Goal: Task Accomplishment & Management: Complete application form

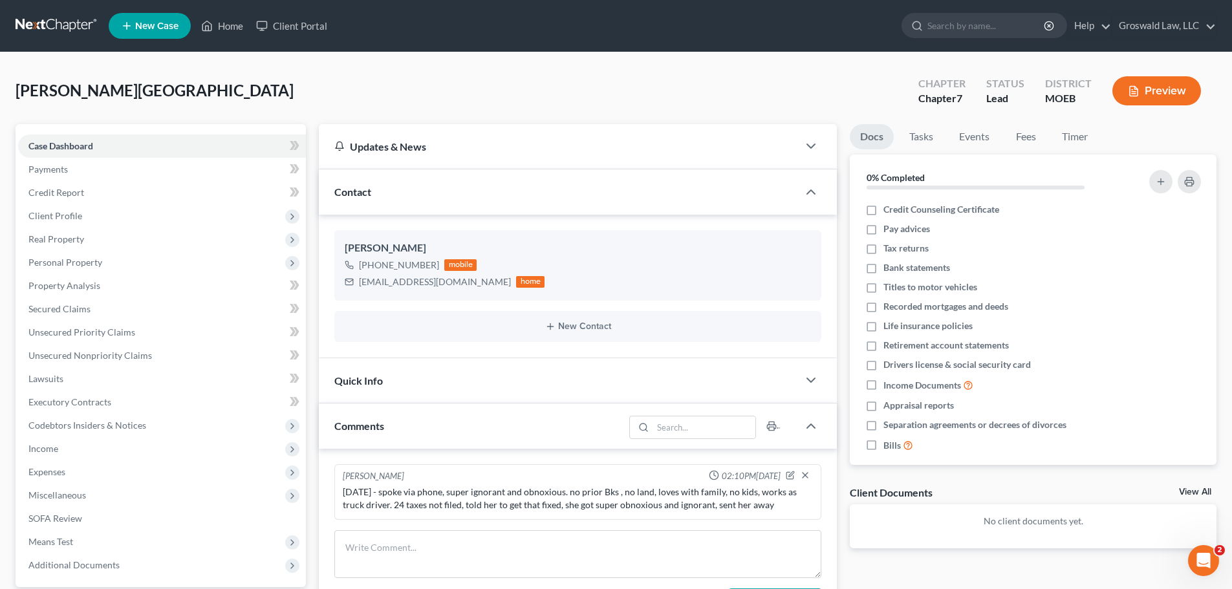
click at [155, 24] on span "New Case" at bounding box center [156, 26] width 43 height 10
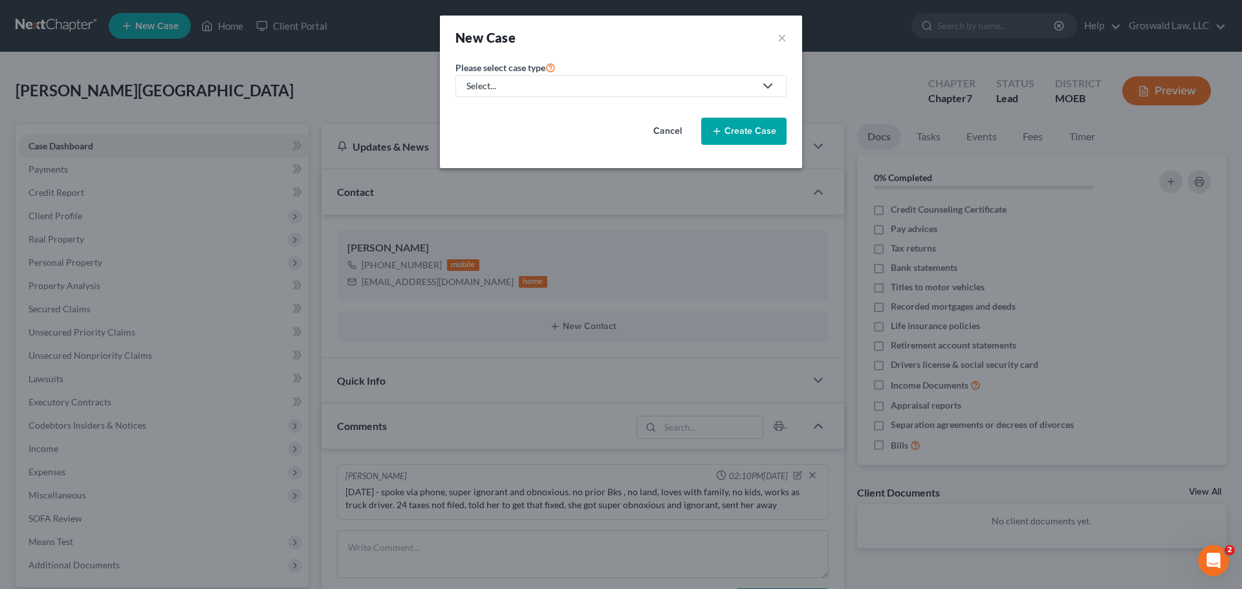
click at [532, 87] on div "Select..." at bounding box center [610, 86] width 289 height 13
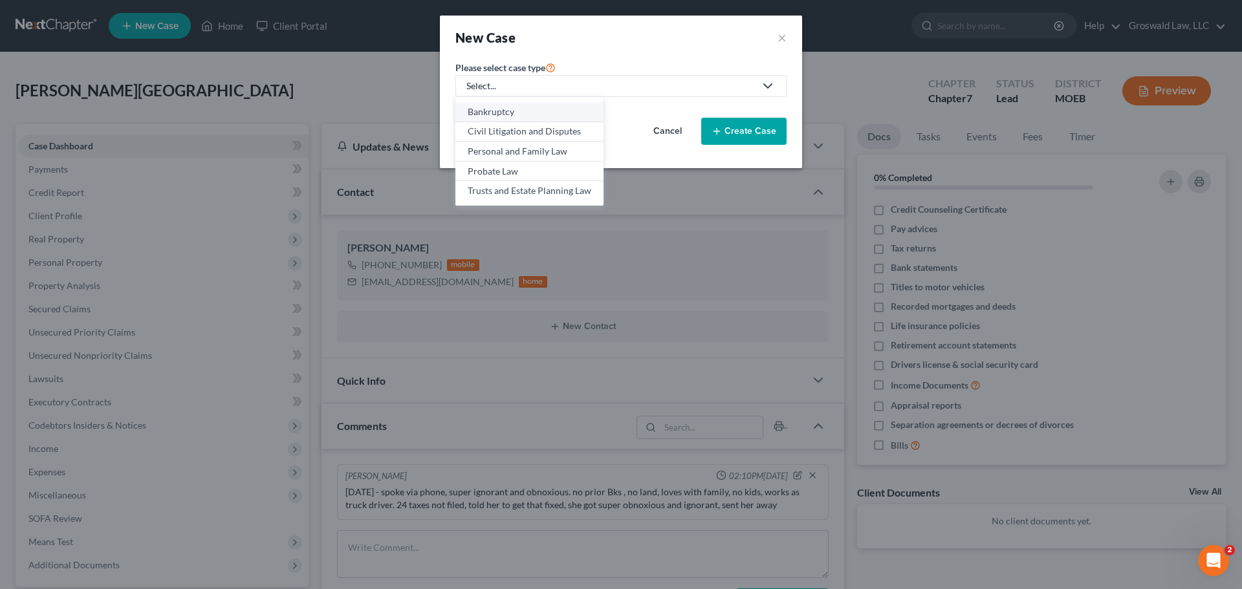
click at [531, 114] on div "Bankruptcy" at bounding box center [530, 111] width 124 height 13
select select "45"
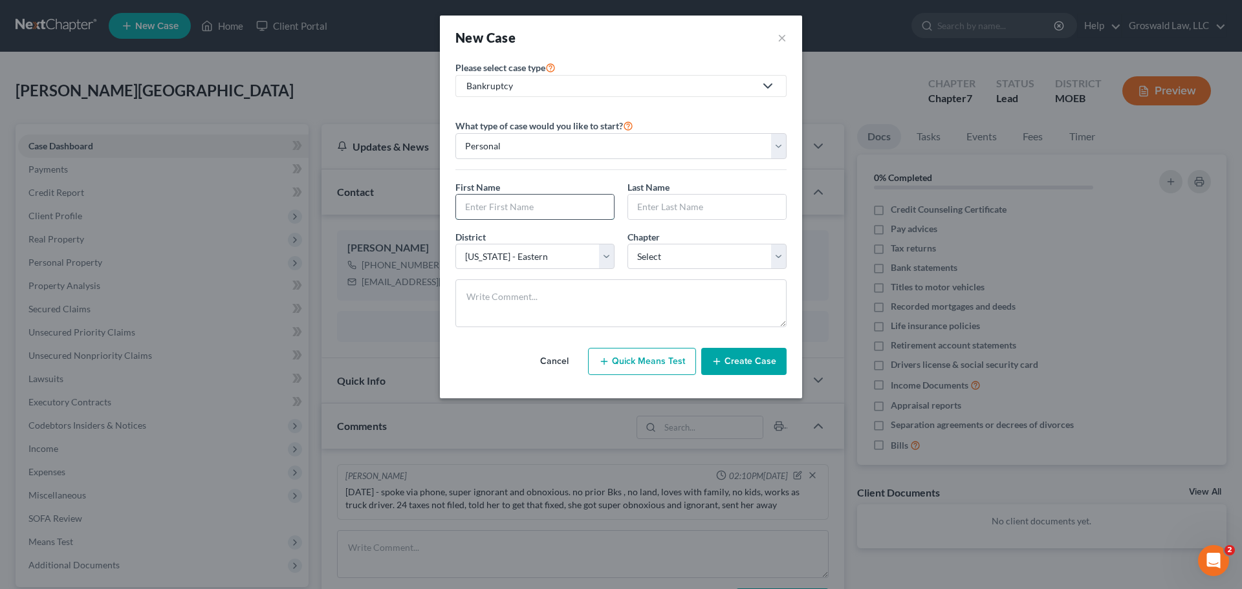
click at [504, 211] on input "text" at bounding box center [535, 207] width 158 height 25
type input "[PERSON_NAME]"
type input "Dell"
select select "0"
click at [759, 361] on button "Create Case" at bounding box center [743, 361] width 85 height 27
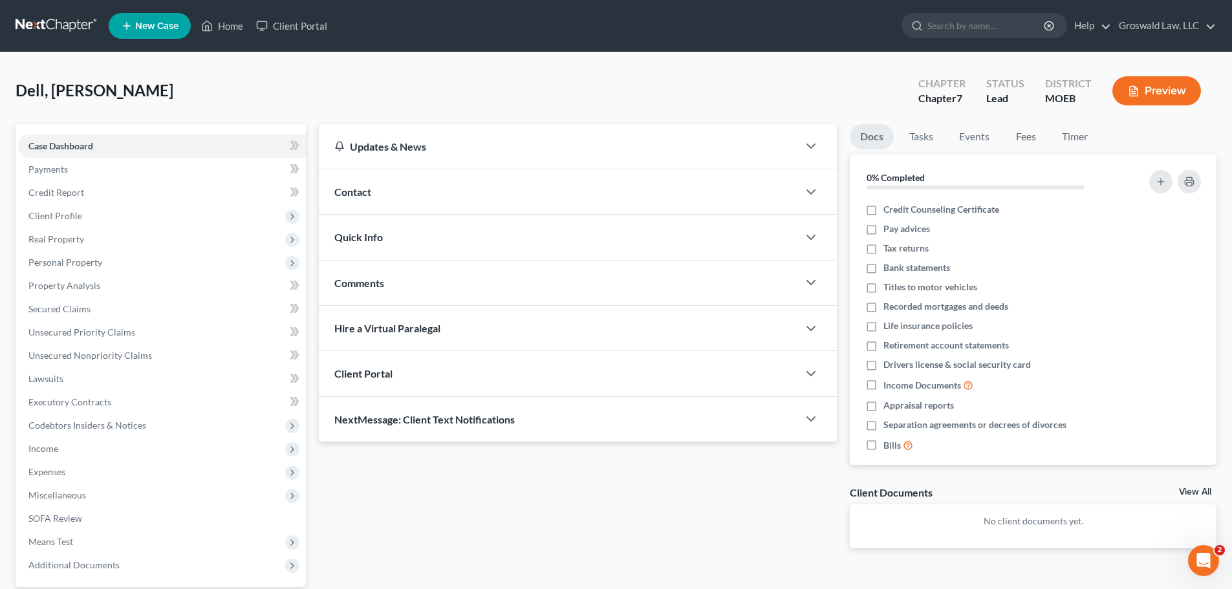
click at [477, 197] on div "Contact" at bounding box center [558, 192] width 479 height 45
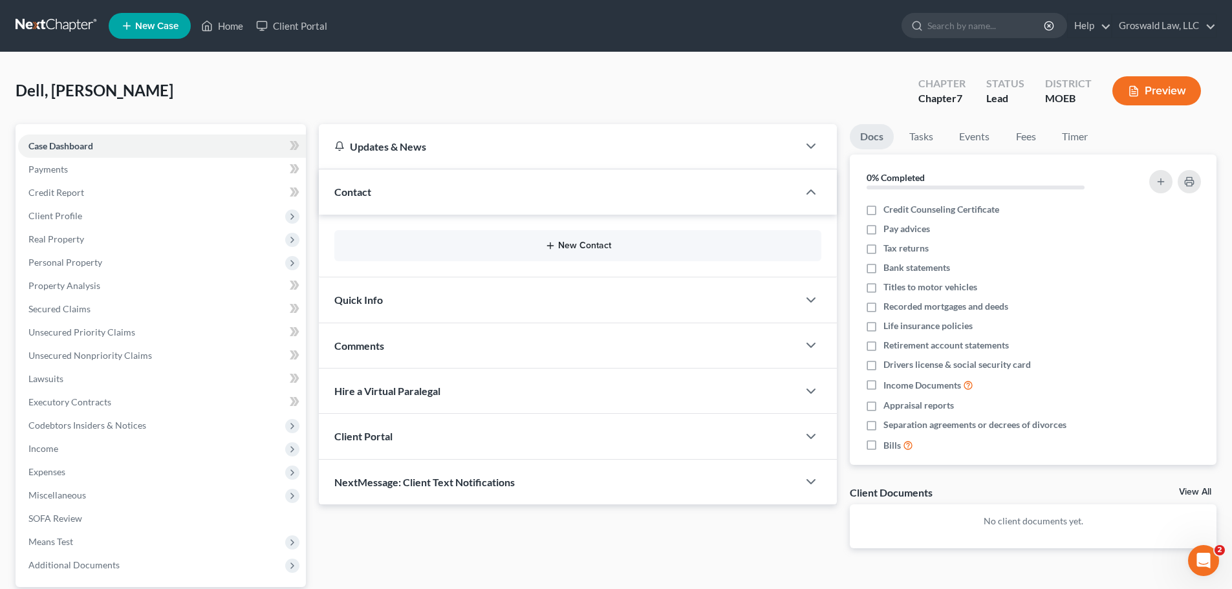
click at [554, 248] on icon "button" at bounding box center [550, 246] width 10 height 10
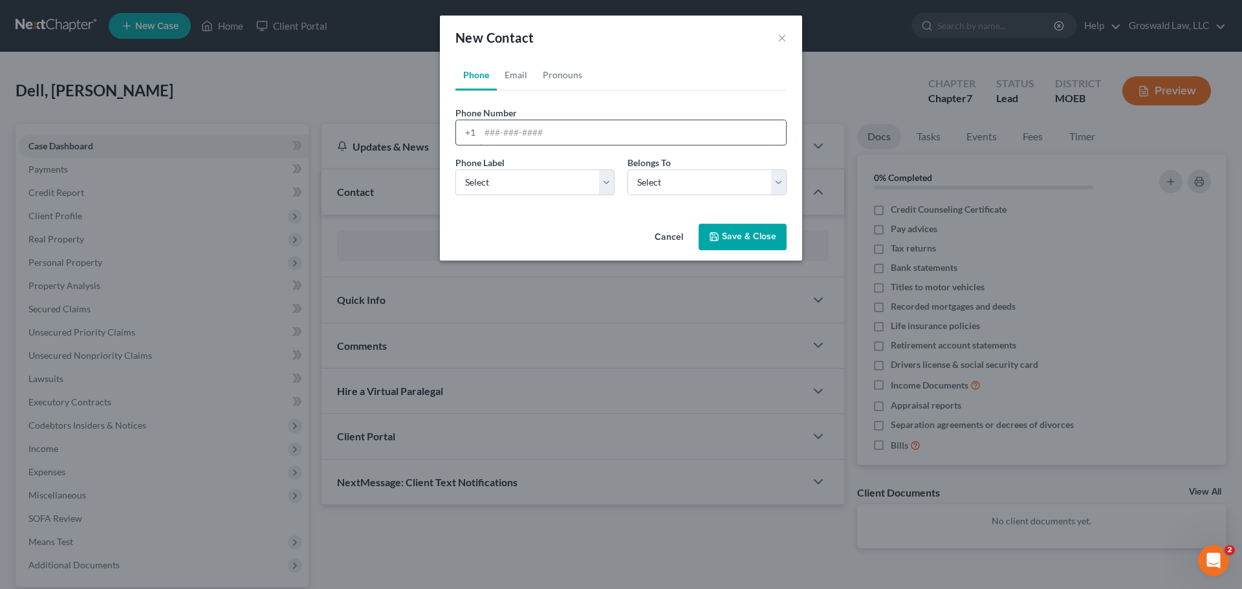
drag, startPoint x: 529, startPoint y: 128, endPoint x: 496, endPoint y: 139, distance: 34.8
click at [529, 129] on input "tel" at bounding box center [633, 132] width 306 height 25
paste input "2244638559"
type input "2244638559"
click at [663, 235] on button "Cancel" at bounding box center [668, 238] width 49 height 26
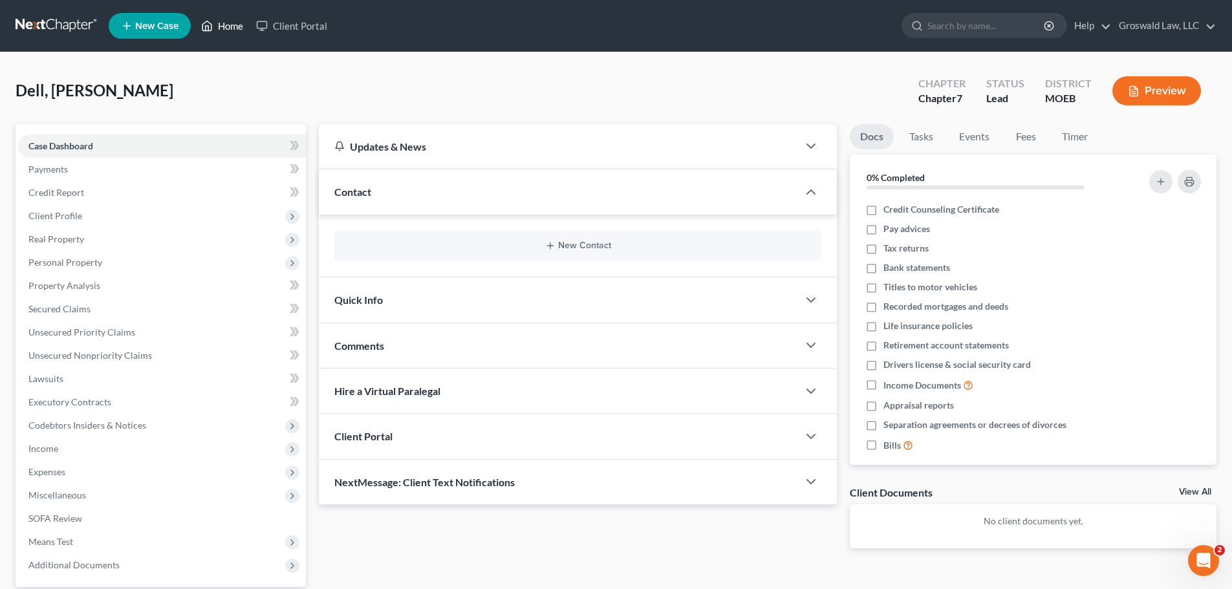
click at [234, 32] on link "Home" at bounding box center [222, 25] width 55 height 23
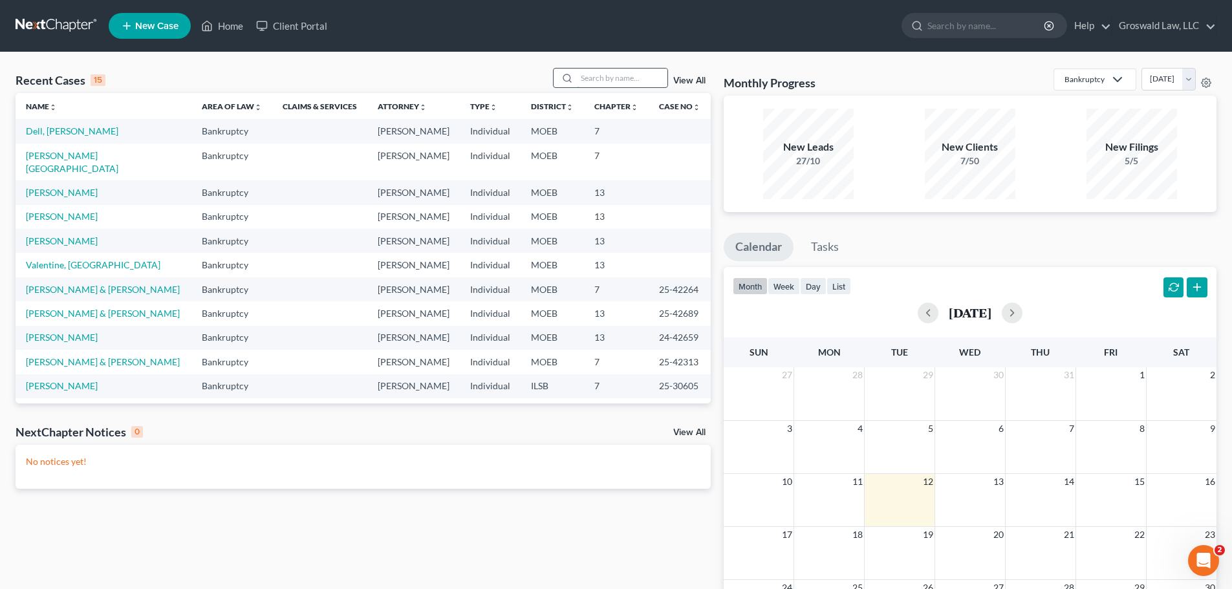
click at [604, 79] on input "search" at bounding box center [622, 78] width 91 height 19
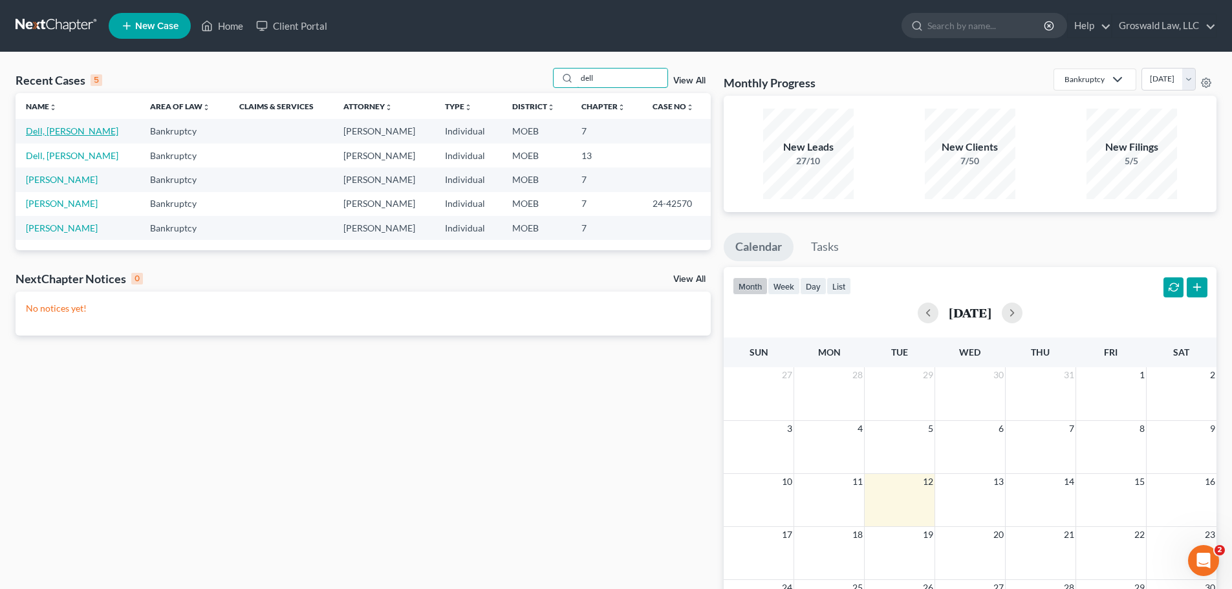
type input "dell"
click at [59, 130] on link "Dell, [PERSON_NAME]" at bounding box center [72, 131] width 93 height 11
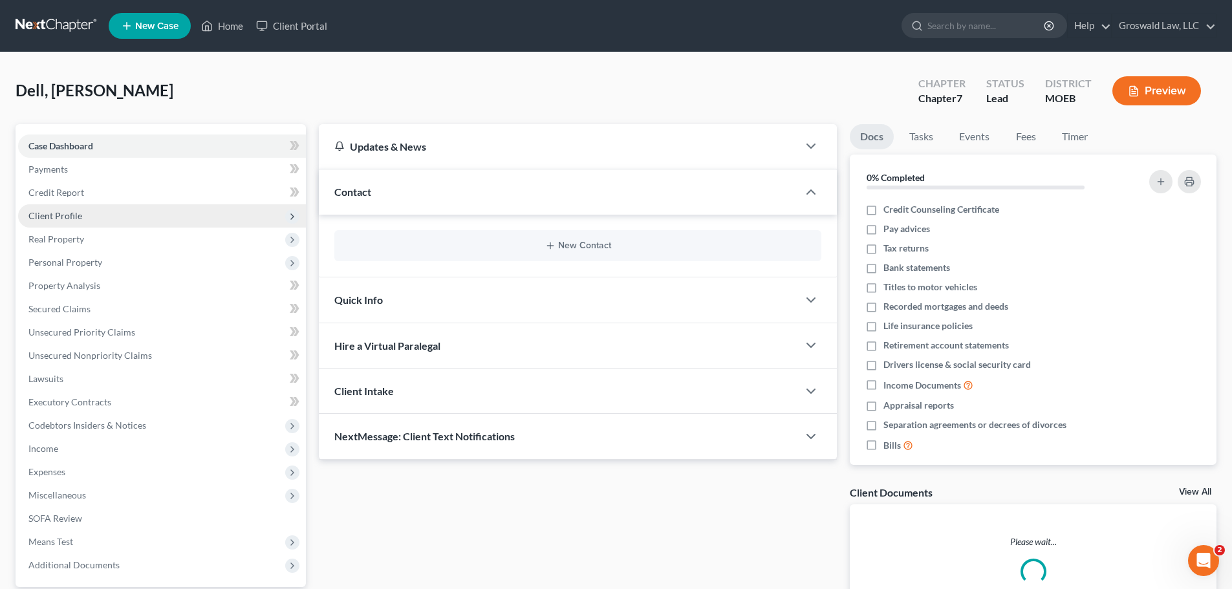
click at [56, 213] on span "Client Profile" at bounding box center [55, 215] width 54 height 11
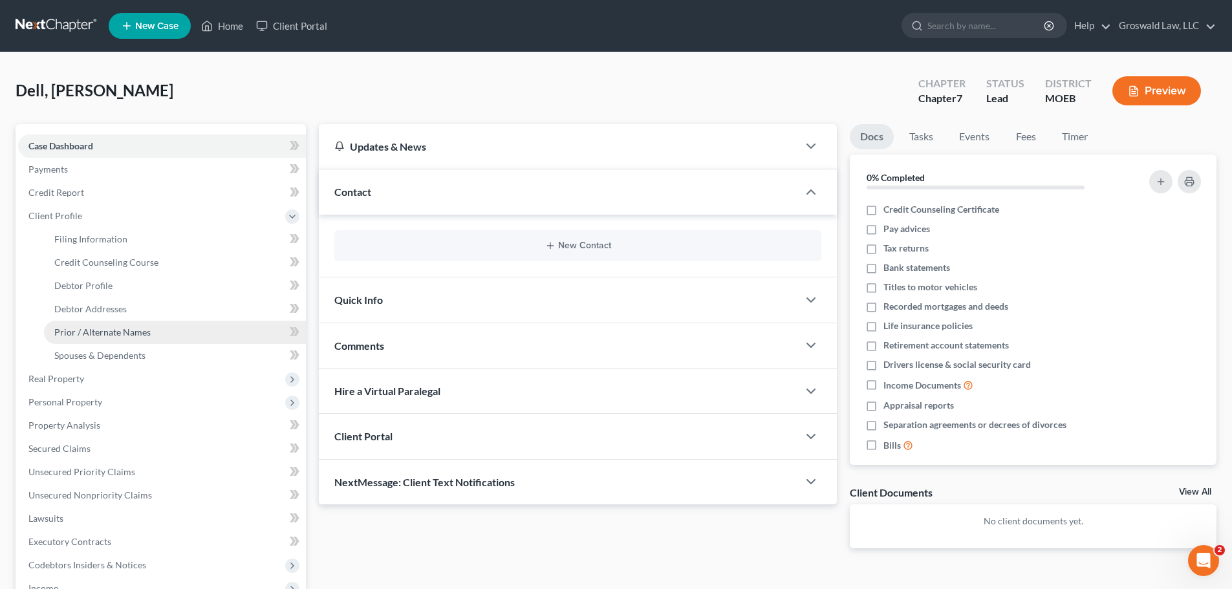
click at [98, 338] on link "Prior / Alternate Names" at bounding box center [175, 332] width 262 height 23
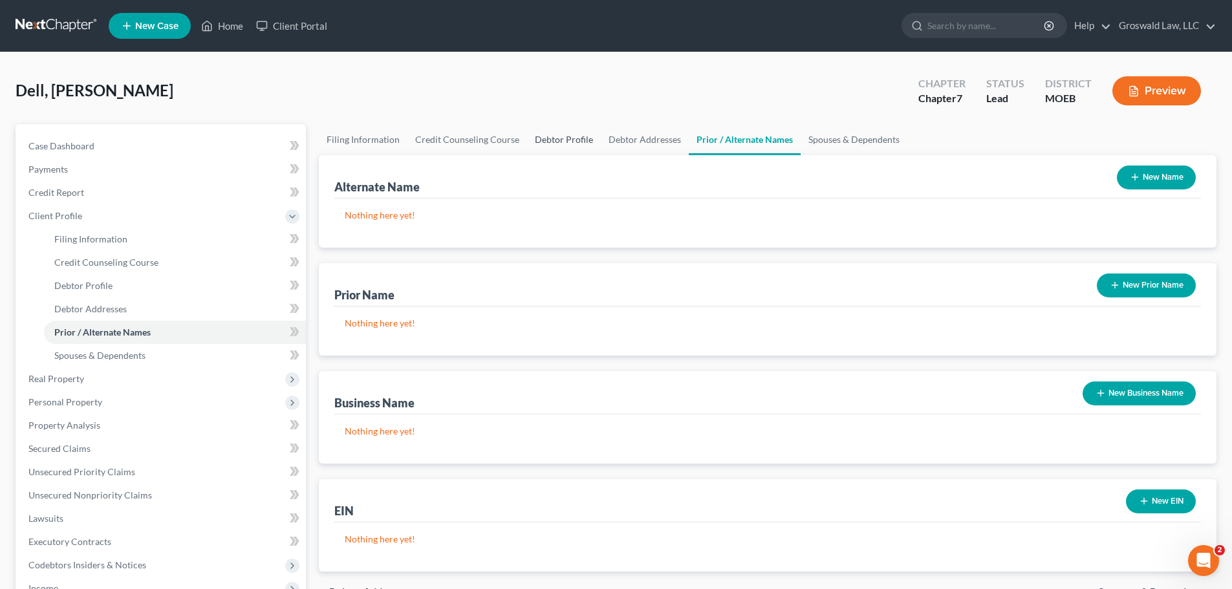
click at [555, 141] on link "Debtor Profile" at bounding box center [564, 139] width 74 height 31
select select "0"
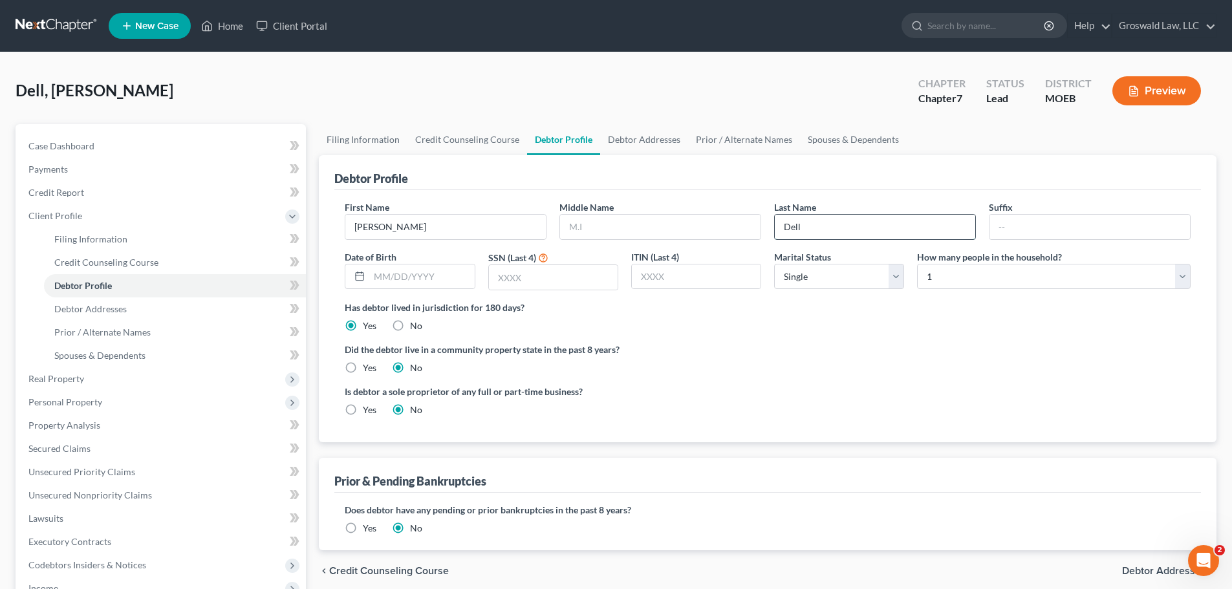
click at [822, 223] on input "Dell" at bounding box center [875, 227] width 201 height 25
type input "Dell BADDDD DO NOT USE"
click at [103, 144] on link "Case Dashboard" at bounding box center [162, 146] width 288 height 23
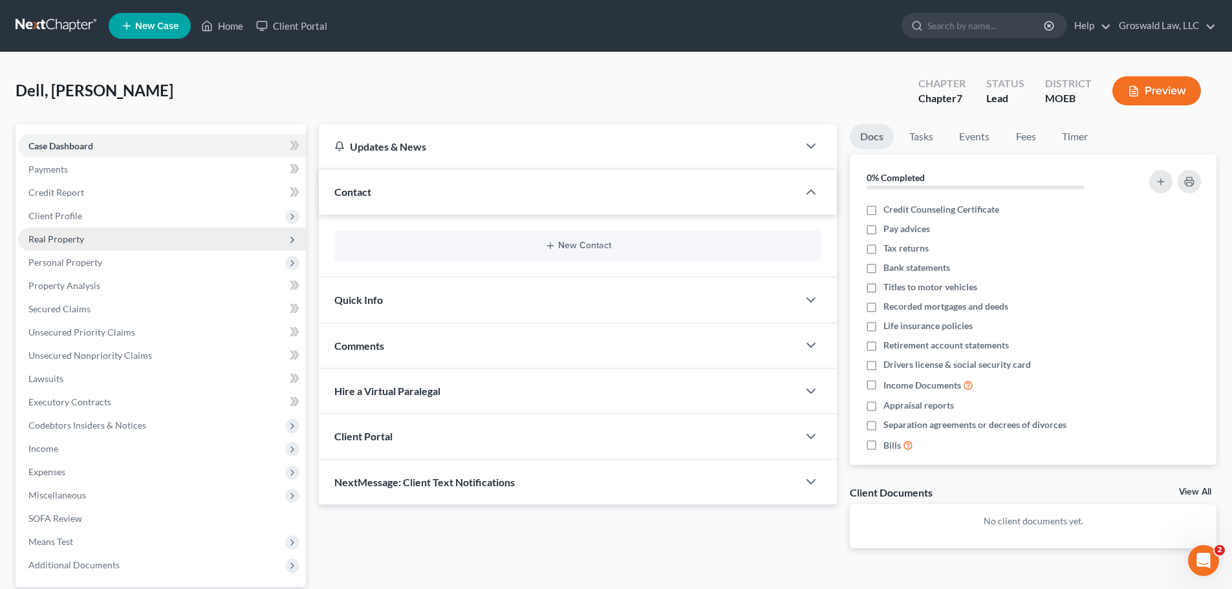
click at [68, 241] on span "Real Property" at bounding box center [56, 239] width 56 height 11
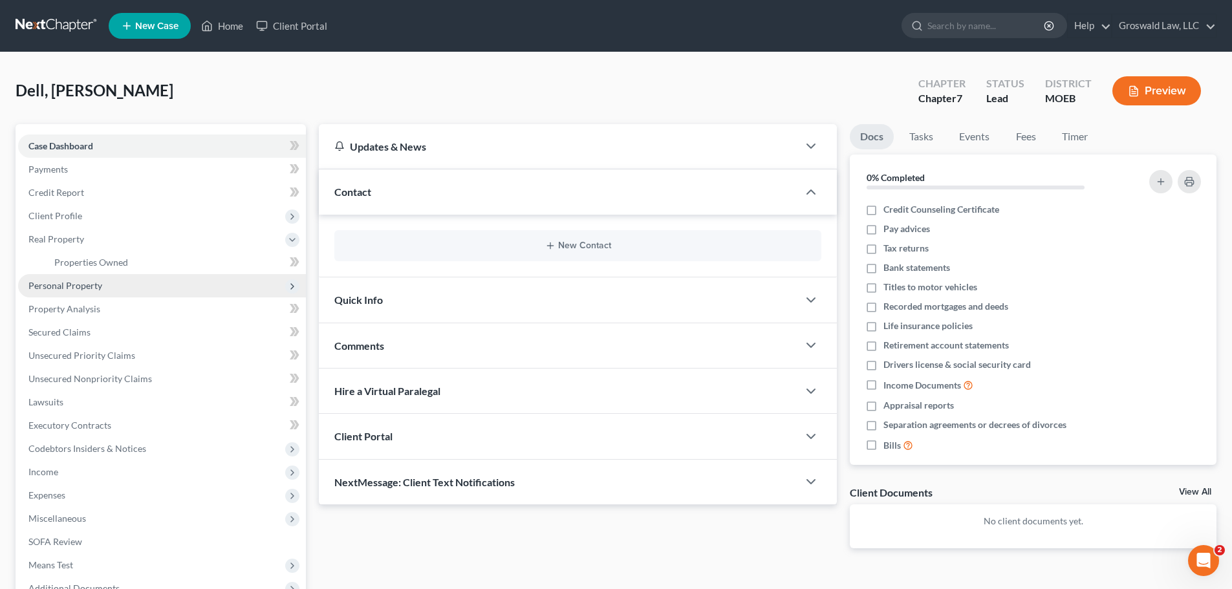
drag, startPoint x: 67, startPoint y: 222, endPoint x: 99, endPoint y: 295, distance: 79.7
click at [69, 222] on span "Client Profile" at bounding box center [162, 215] width 288 height 23
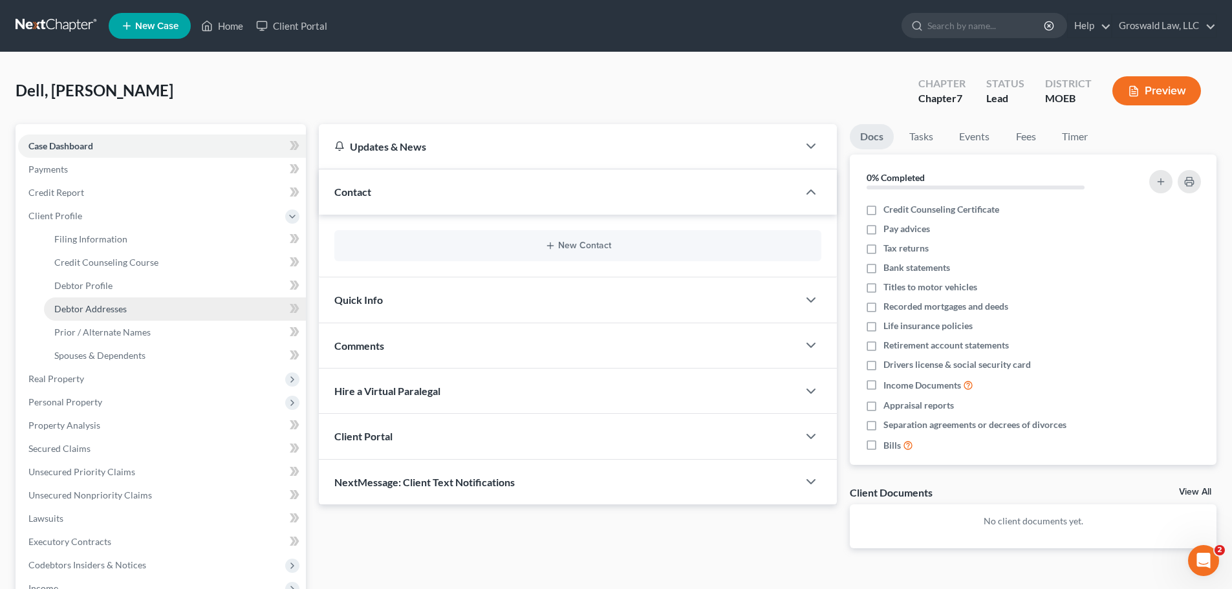
click at [102, 306] on span "Debtor Addresses" at bounding box center [90, 308] width 72 height 11
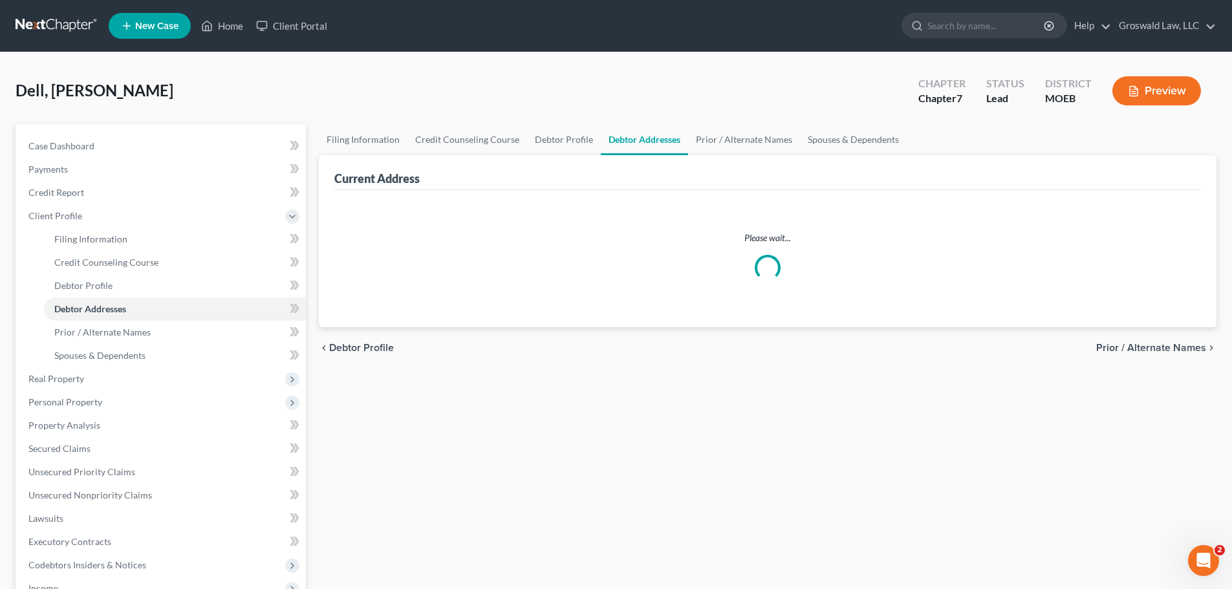
select select "0"
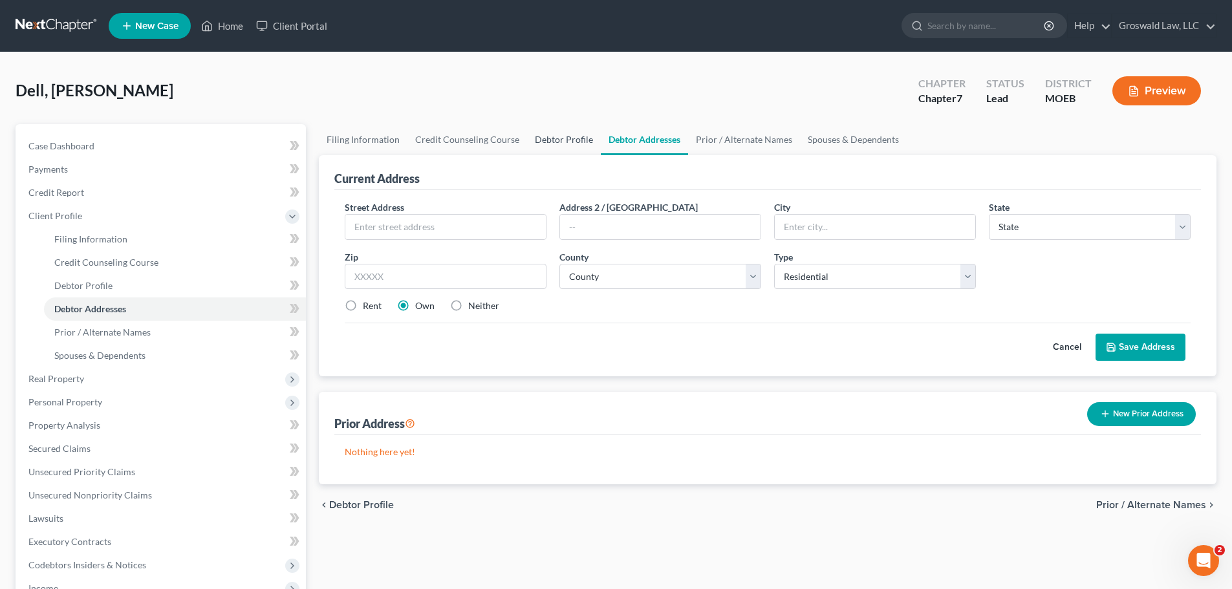
click at [551, 137] on link "Debtor Profile" at bounding box center [564, 139] width 74 height 31
select select "0"
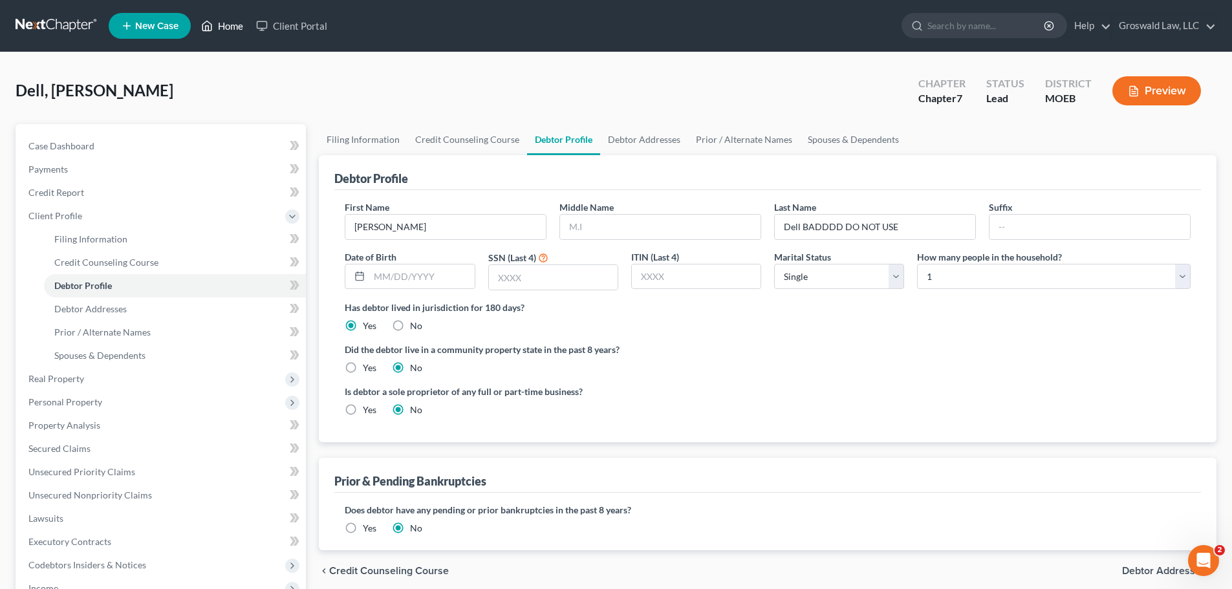
click at [224, 22] on link "Home" at bounding box center [222, 25] width 55 height 23
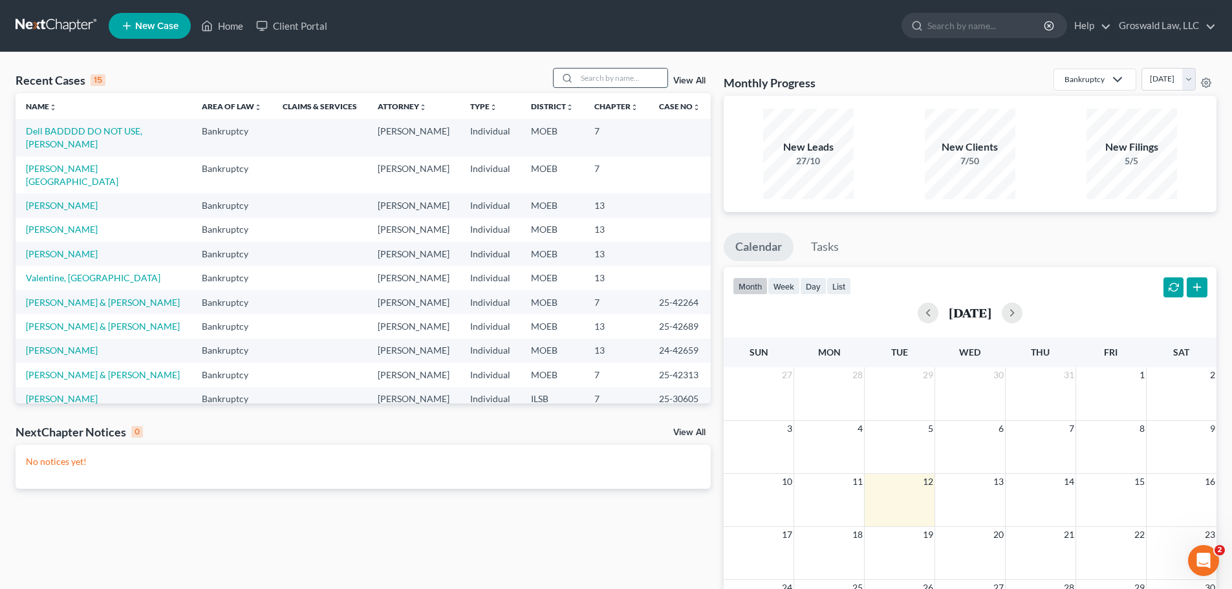
click at [592, 82] on input "search" at bounding box center [622, 78] width 91 height 19
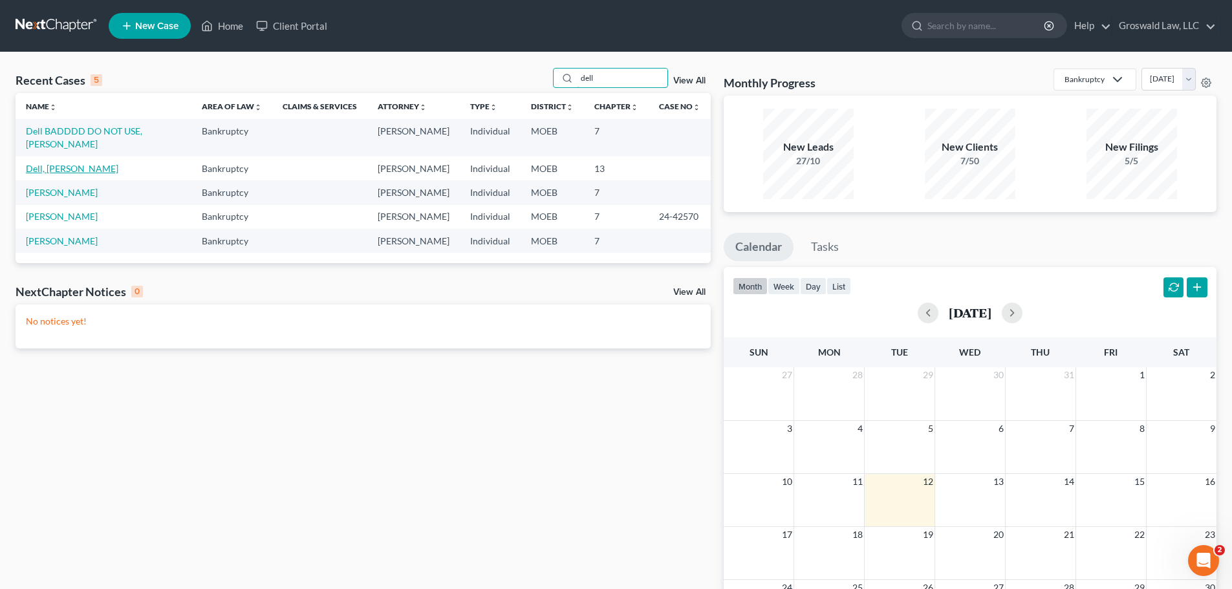
type input "dell"
click at [50, 163] on link "Dell, [PERSON_NAME]" at bounding box center [72, 168] width 93 height 11
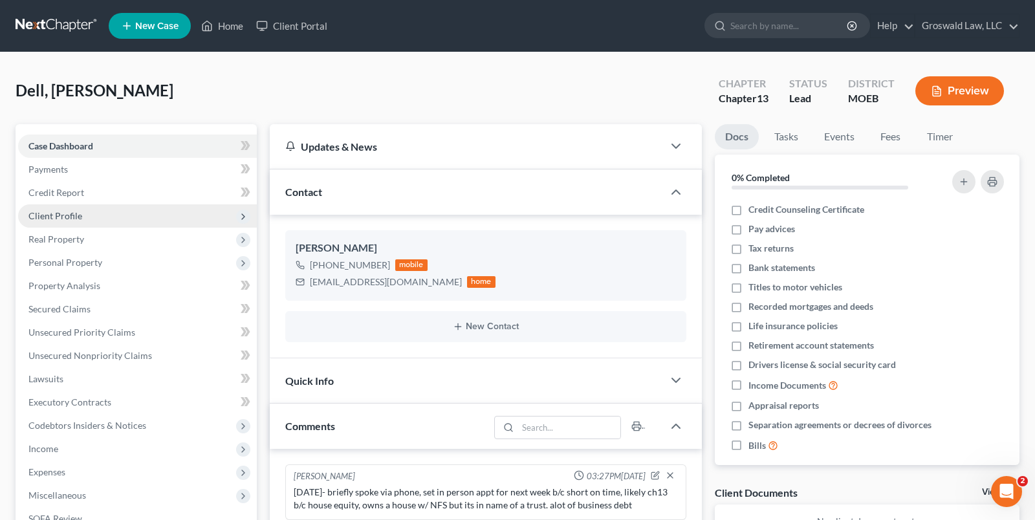
click at [82, 215] on span "Client Profile" at bounding box center [137, 215] width 239 height 23
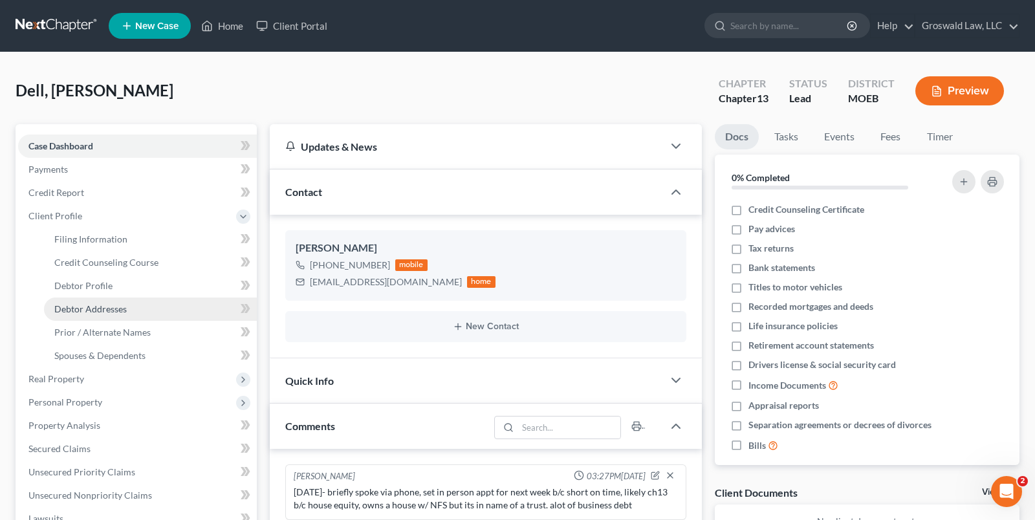
click at [104, 316] on link "Debtor Addresses" at bounding box center [150, 309] width 213 height 23
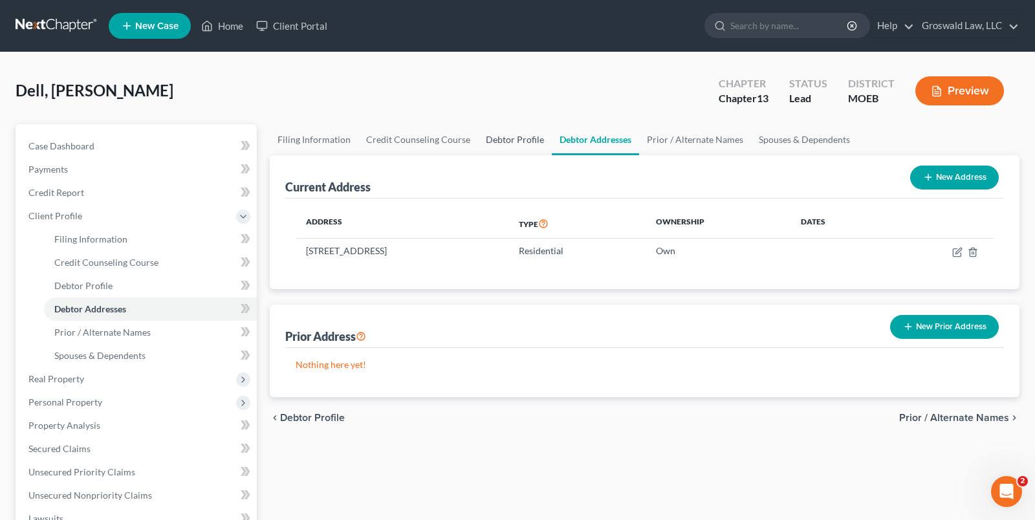
click at [500, 137] on link "Debtor Profile" at bounding box center [515, 139] width 74 height 31
select select "1"
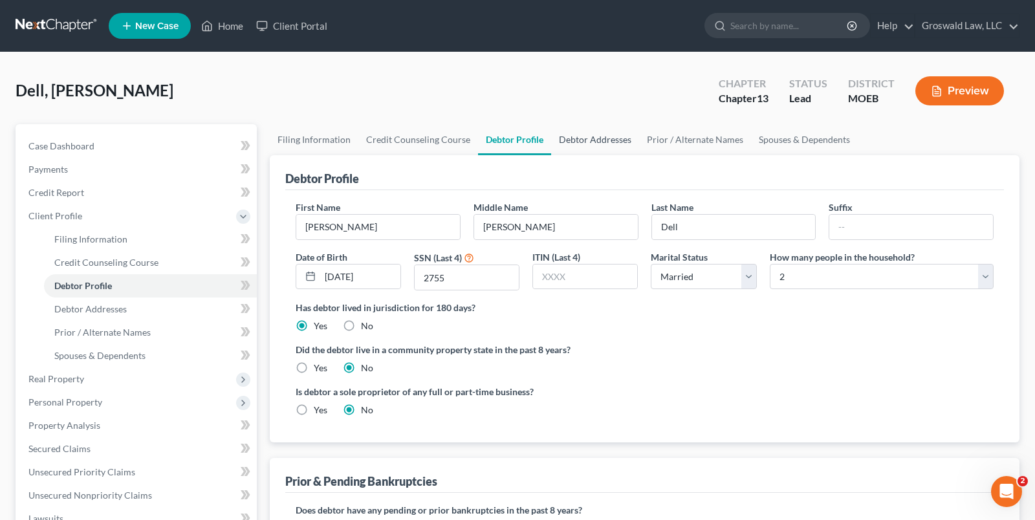
click at [585, 141] on link "Debtor Addresses" at bounding box center [595, 139] width 88 height 31
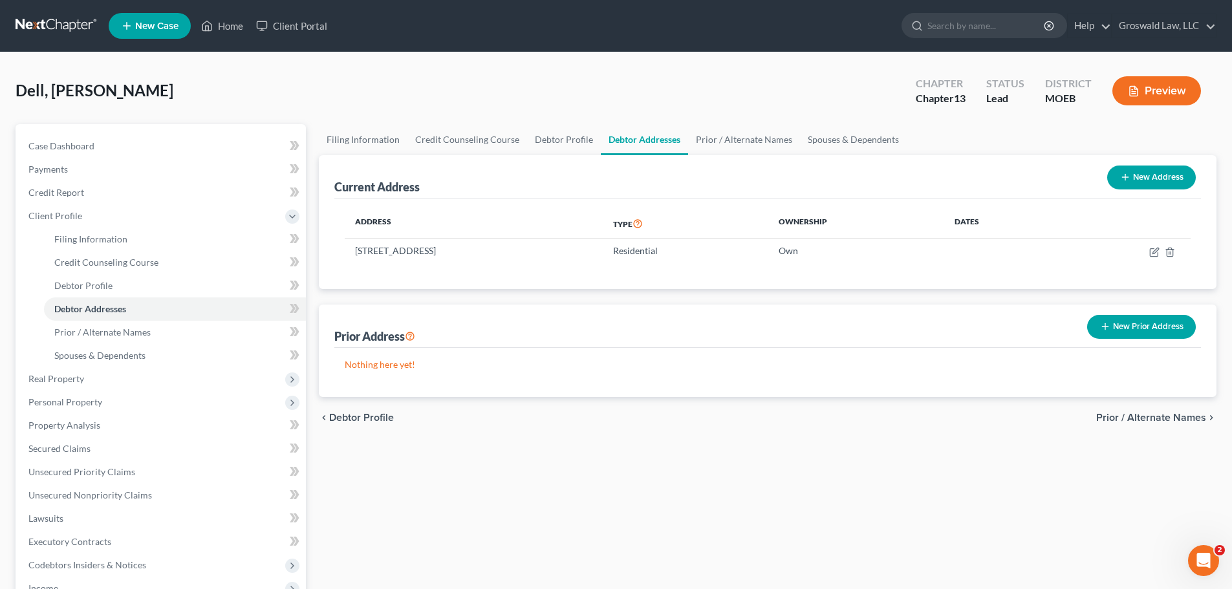
scroll to position [534, 0]
click at [116, 147] on link "Case Dashboard" at bounding box center [162, 146] width 288 height 23
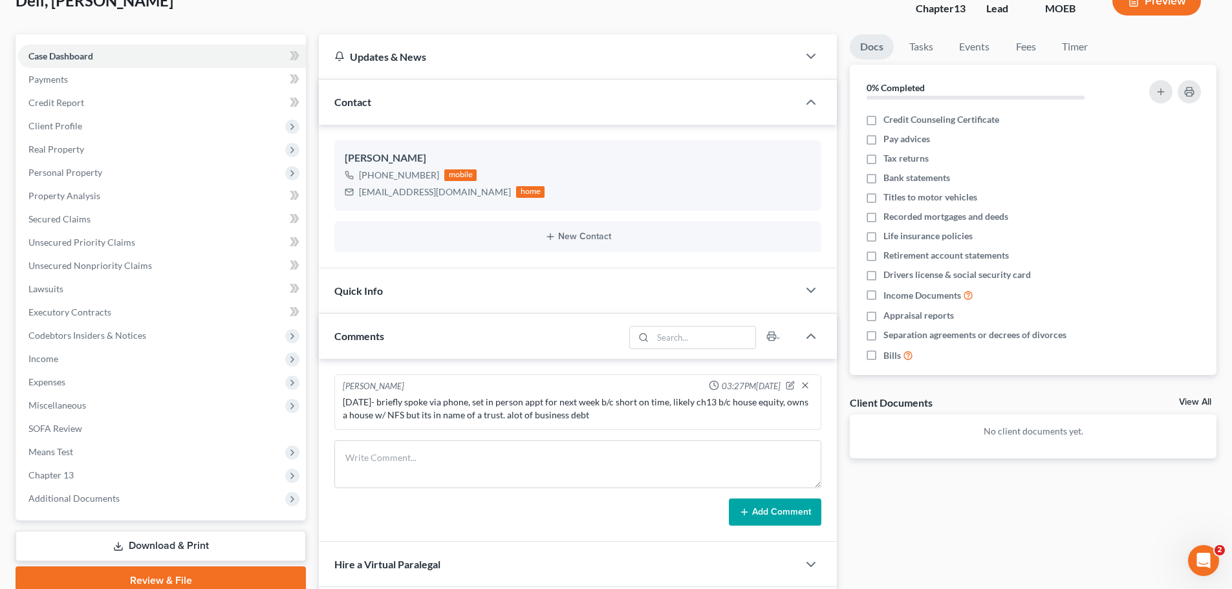
scroll to position [129, 0]
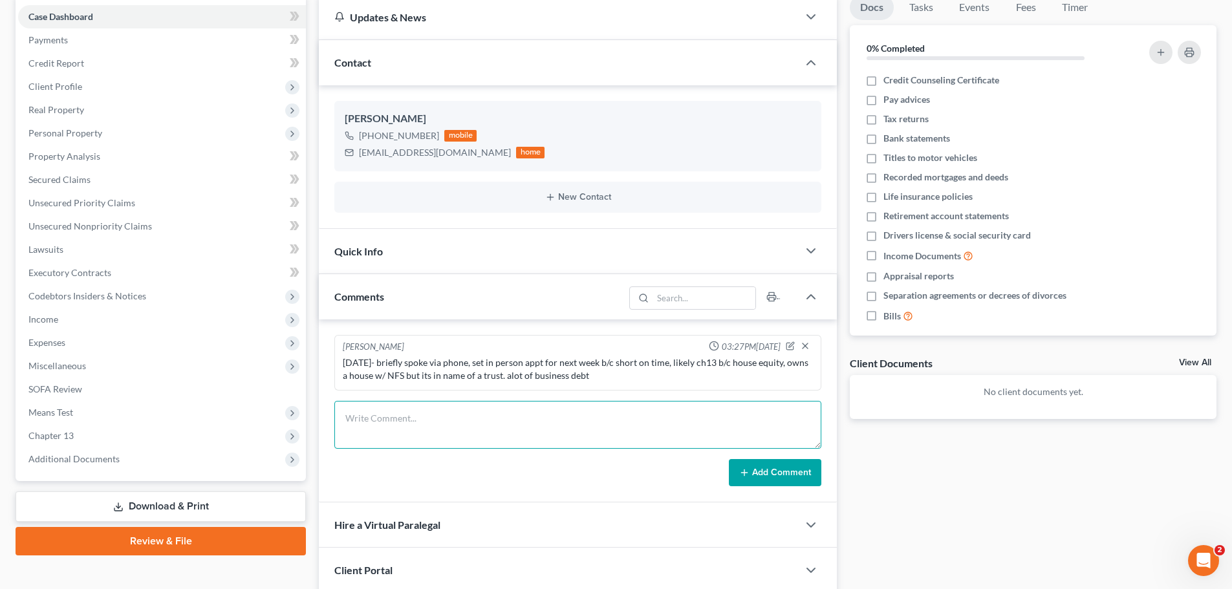
click at [510, 418] on textarea at bounding box center [577, 425] width 487 height 48
click at [439, 417] on textarea "[DATE]-" at bounding box center [577, 425] width 487 height 48
type textarea "[DATE]- client re-scheduled for 8/20"
drag, startPoint x: 763, startPoint y: 481, endPoint x: 710, endPoint y: 454, distance: 59.0
click at [763, 481] on button "Add Comment" at bounding box center [775, 472] width 93 height 27
